Goal: Task Accomplishment & Management: Use online tool/utility

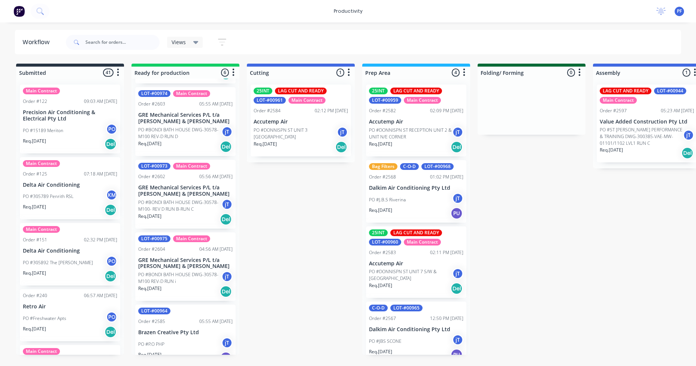
scroll to position [150, 0]
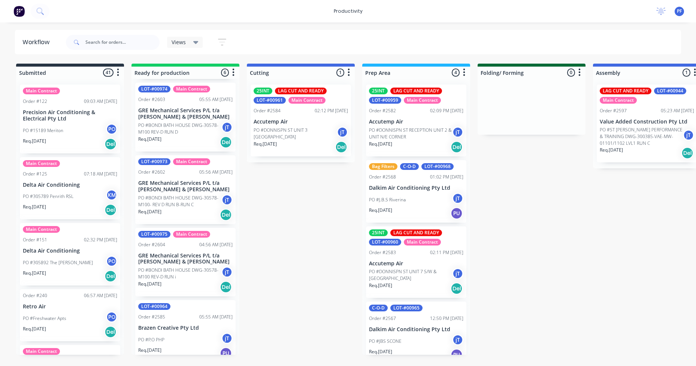
click at [192, 164] on div "Main Contract" at bounding box center [191, 161] width 37 height 7
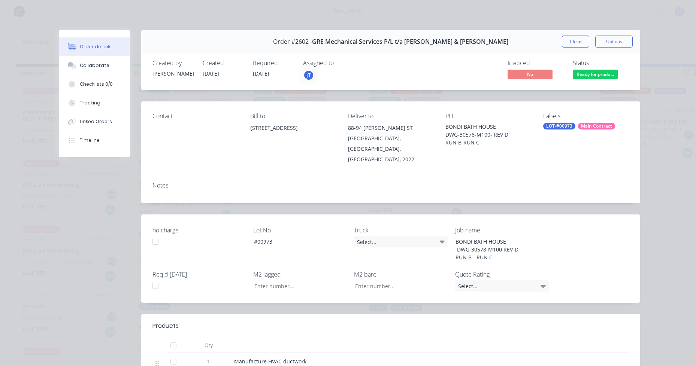
click at [550, 128] on div "LOT-#00973" at bounding box center [559, 126] width 32 height 7
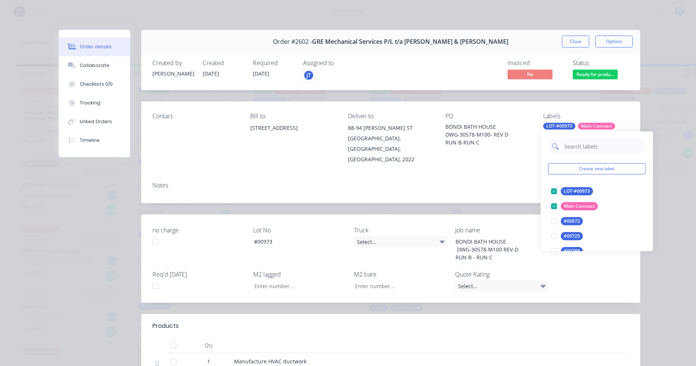
drag, startPoint x: 550, startPoint y: 128, endPoint x: 569, endPoint y: 152, distance: 31.0
click at [569, 152] on input "text" at bounding box center [602, 146] width 78 height 15
type input "lag"
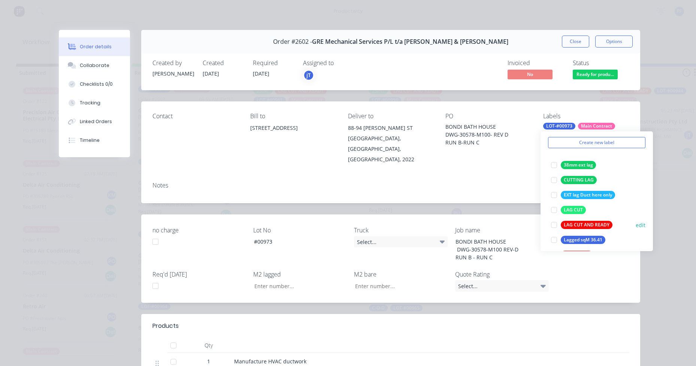
scroll to position [37, 0]
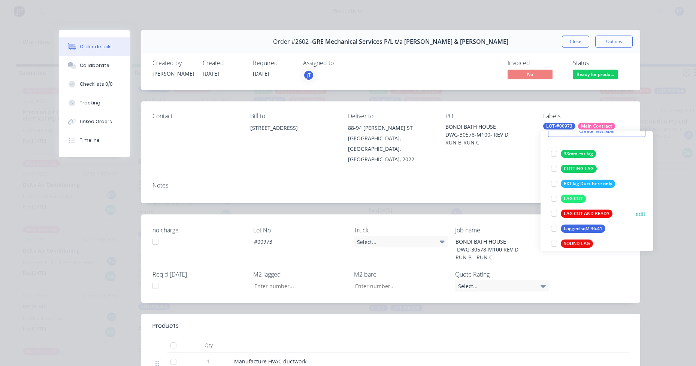
click at [597, 215] on div "LAG CUT AND READY" at bounding box center [587, 214] width 52 height 8
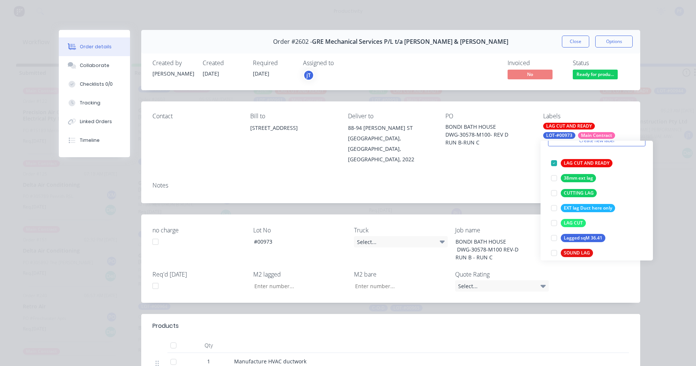
click at [362, 97] on div "Order #2602 - GRE Mechanical Services P/L t/a [PERSON_NAME] & [PERSON_NAME] Clo…" at bounding box center [349, 268] width 581 height 476
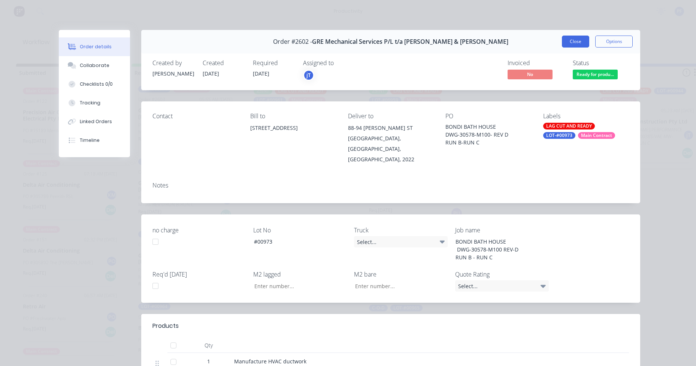
click at [583, 44] on button "Close" at bounding box center [575, 42] width 27 height 12
